Goal: Navigation & Orientation: Find specific page/section

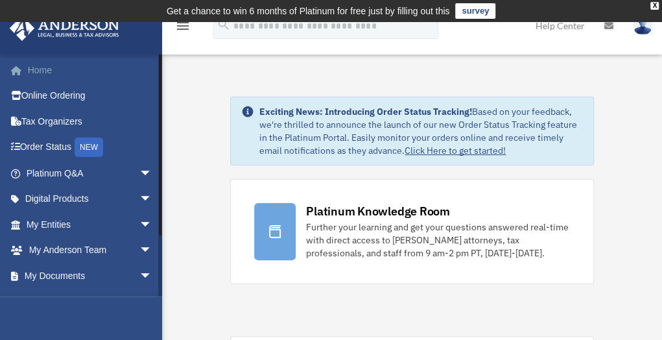
click at [44, 72] on link "Home" at bounding box center [90, 70] width 163 height 26
click at [139, 221] on span "arrow_drop_down" at bounding box center [152, 224] width 26 height 27
click at [75, 246] on link "Overview" at bounding box center [95, 250] width 154 height 26
click at [64, 250] on link "Overview" at bounding box center [95, 250] width 154 height 26
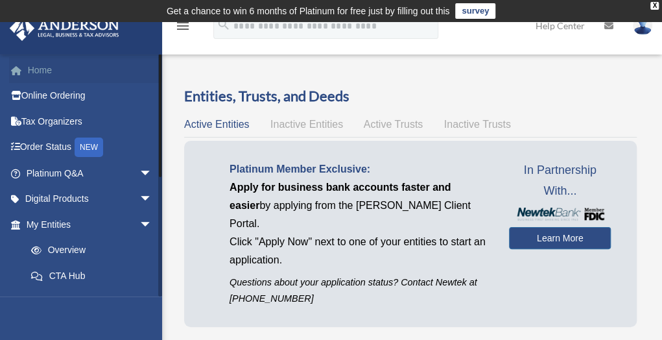
click at [36, 66] on link "Home" at bounding box center [90, 70] width 163 height 26
